Goal: Find specific page/section: Find specific page/section

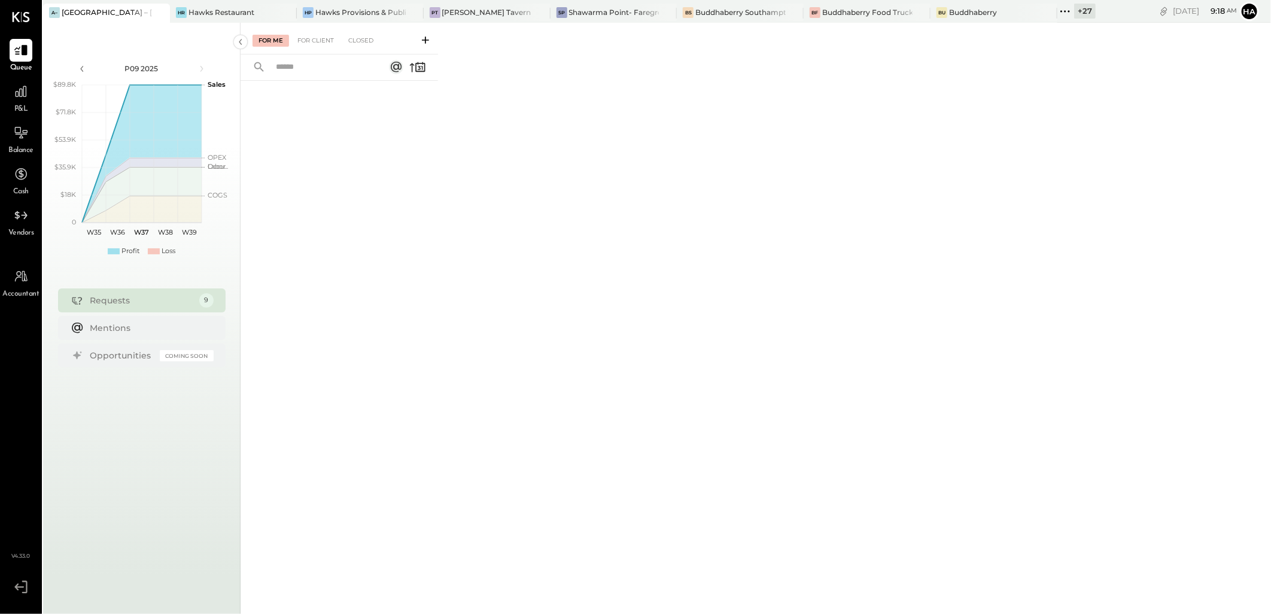
click at [163, 14] on icon at bounding box center [159, 12] width 15 height 14
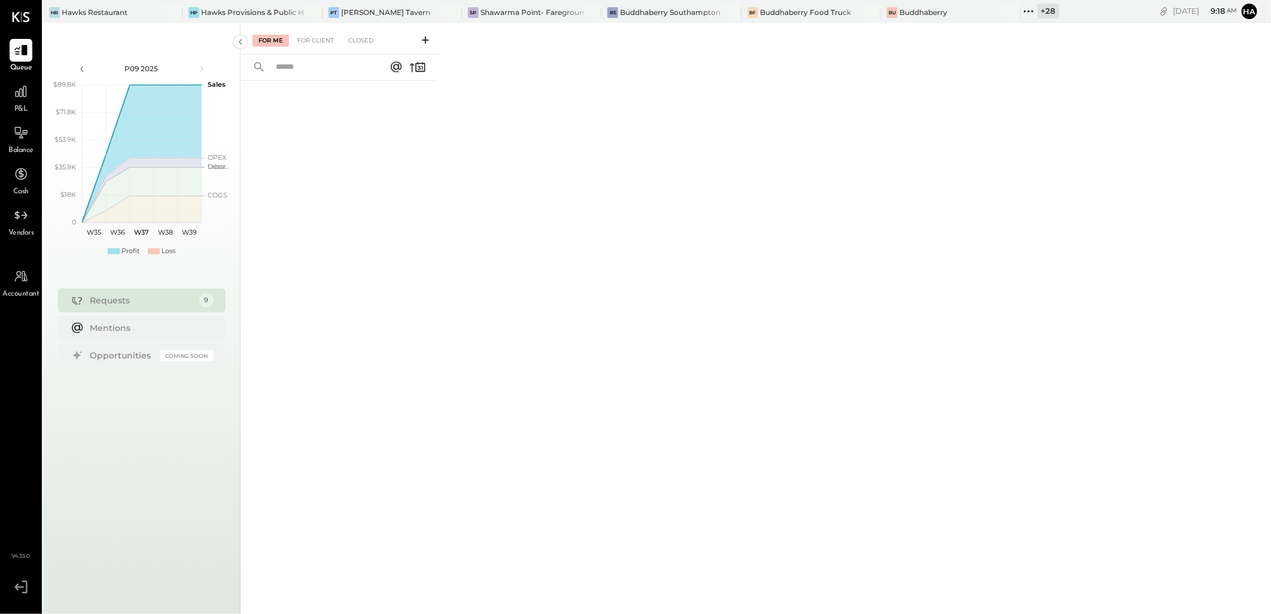
click at [1038, 11] on div "+ 28" at bounding box center [1049, 11] width 22 height 15
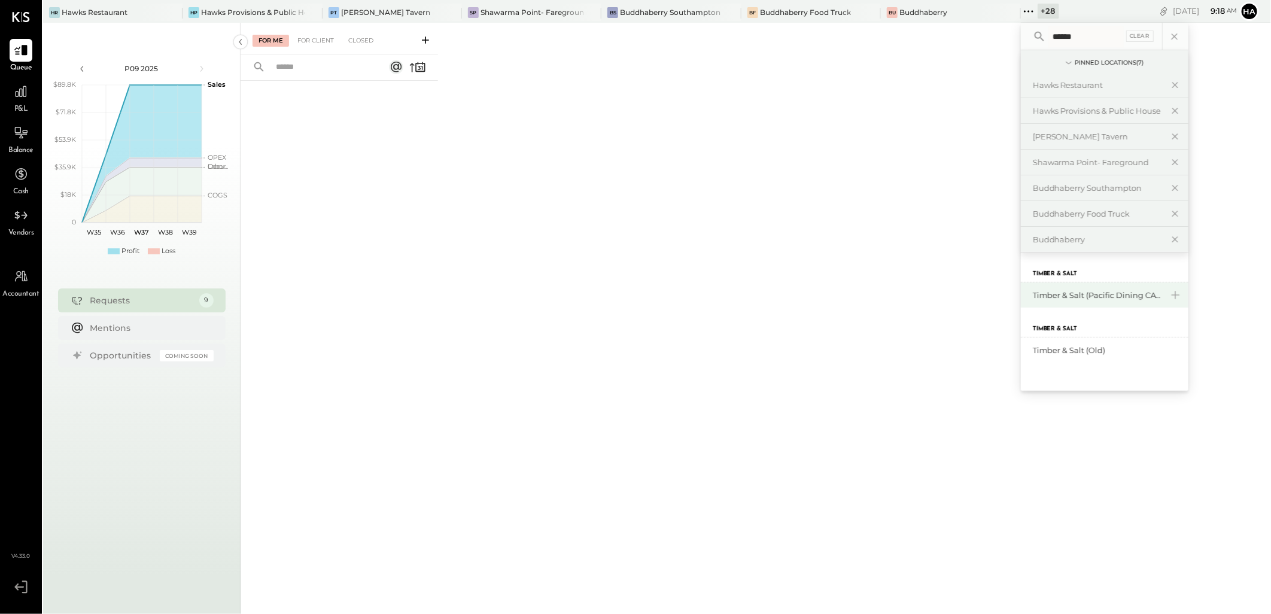
type input "******"
click at [1114, 292] on div "Timber & Salt (Pacific Dining CA1 LLC)" at bounding box center [1097, 295] width 129 height 11
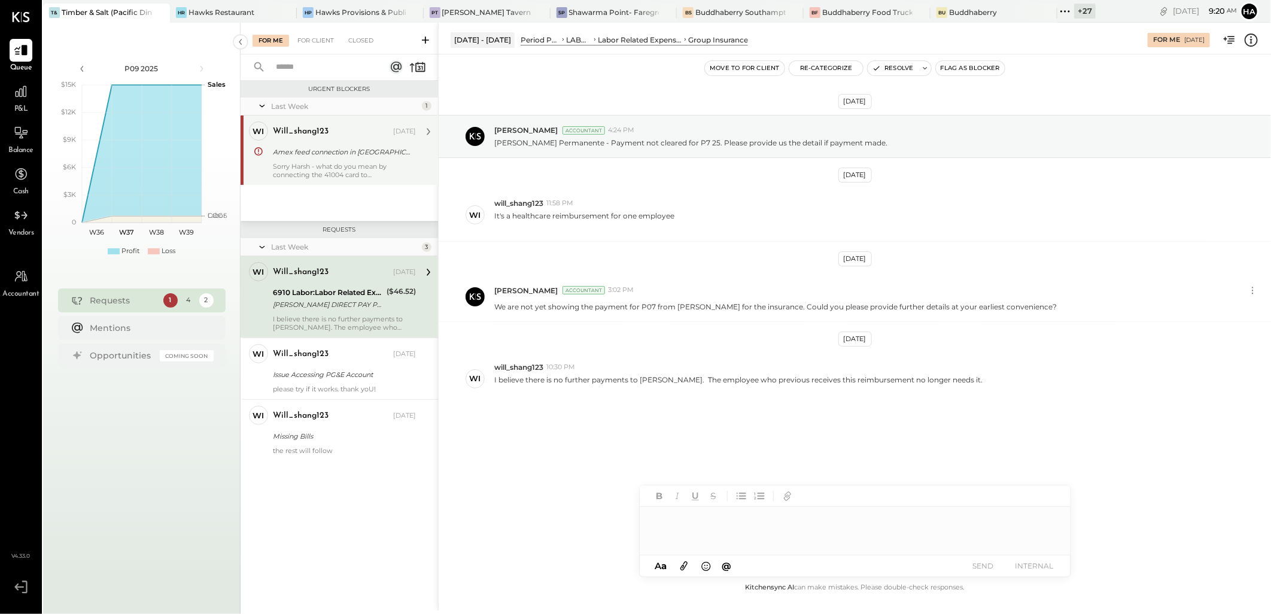
click at [318, 133] on div "will_shang123" at bounding box center [301, 132] width 56 height 12
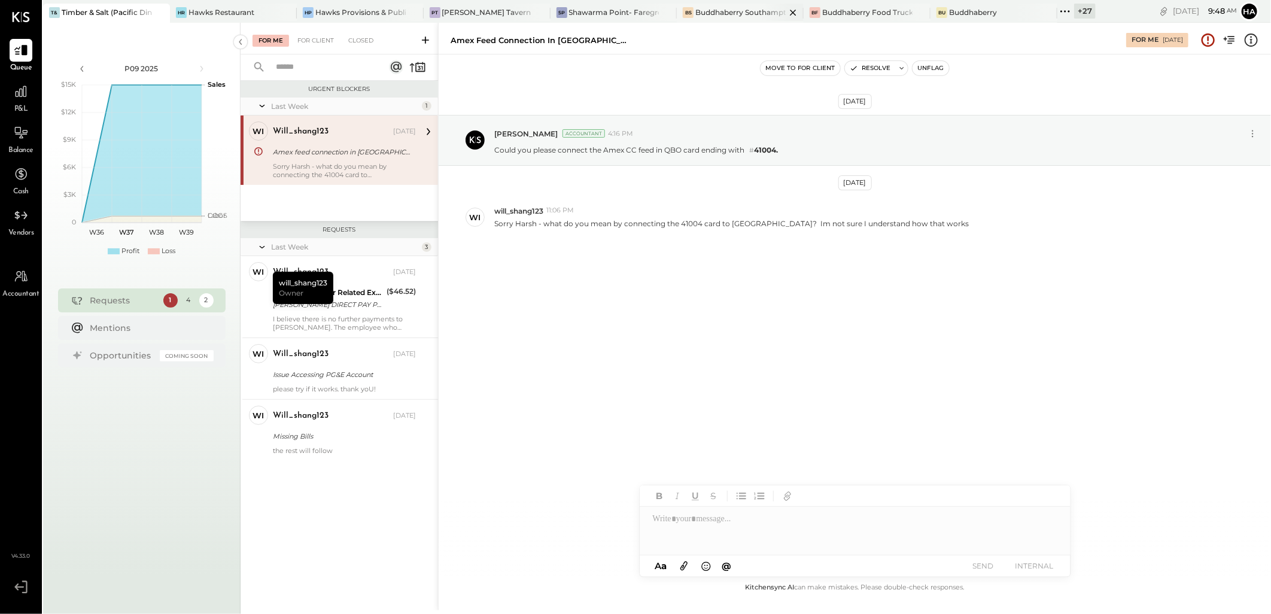
click at [727, 10] on div "Buddhaberry Southampton" at bounding box center [741, 12] width 90 height 10
